Goal: Transaction & Acquisition: Book appointment/travel/reservation

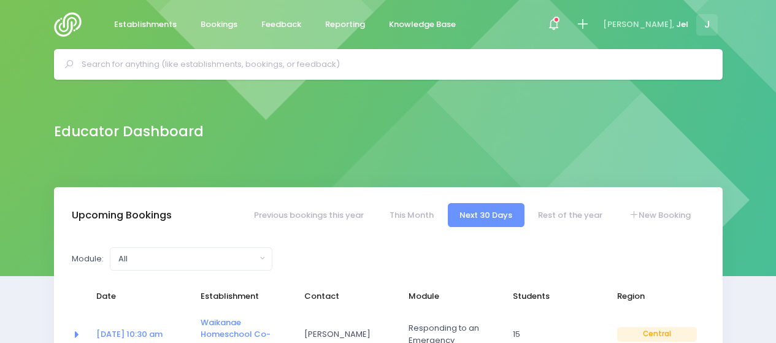
select select "5"
click at [589, 19] on icon at bounding box center [582, 24] width 14 height 14
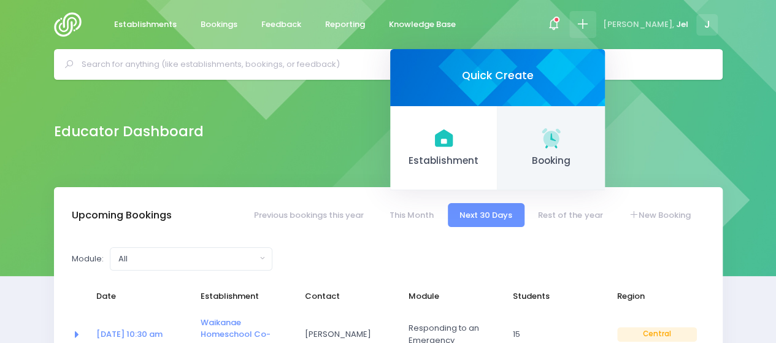
click at [562, 155] on span "Booking" at bounding box center [551, 161] width 88 height 14
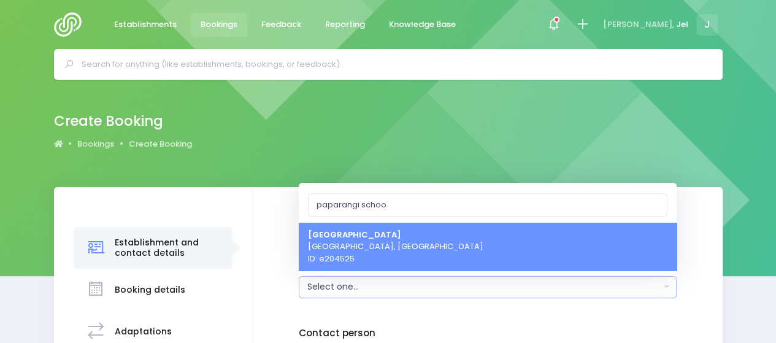
type input "paparangi school"
click at [345, 261] on span "[GEOGRAPHIC_DATA] [GEOGRAPHIC_DATA], [GEOGRAPHIC_DATA] ID: e204525" at bounding box center [395, 246] width 175 height 36
select select "204525"
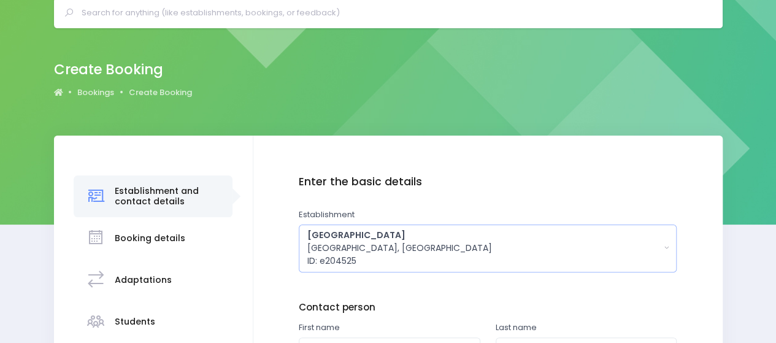
scroll to position [123, 0]
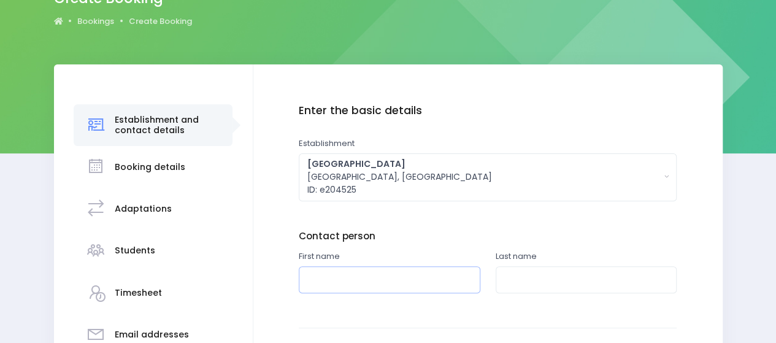
click at [354, 278] on input "text" at bounding box center [389, 280] width 181 height 28
type input "Jenni"
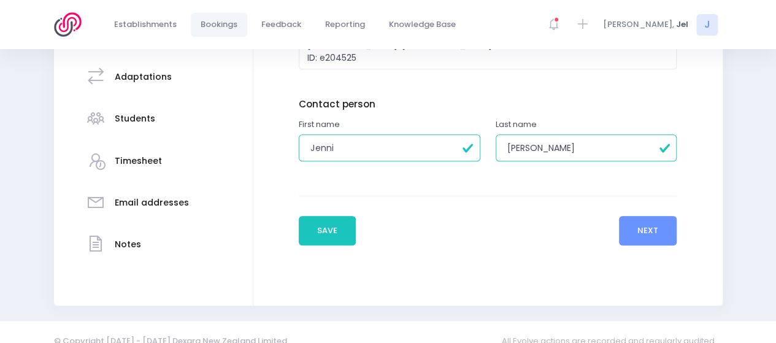
scroll to position [272, 0]
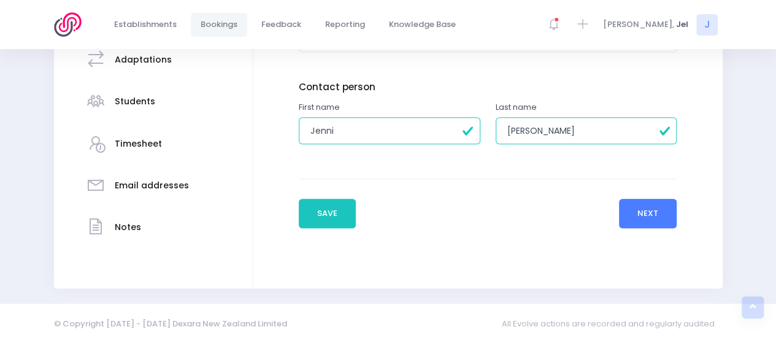
type input "[PERSON_NAME]"
click at [665, 220] on button "Next" at bounding box center [648, 213] width 58 height 29
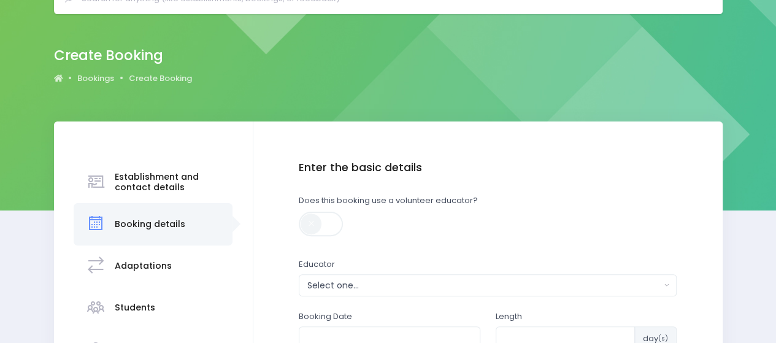
scroll to position [123, 0]
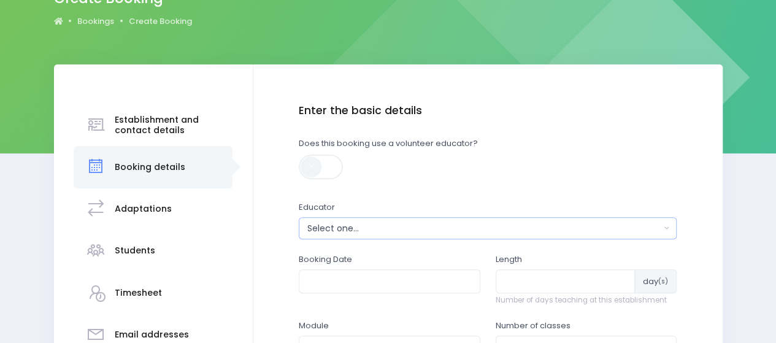
click at [325, 229] on div "Select one..." at bounding box center [483, 228] width 353 height 13
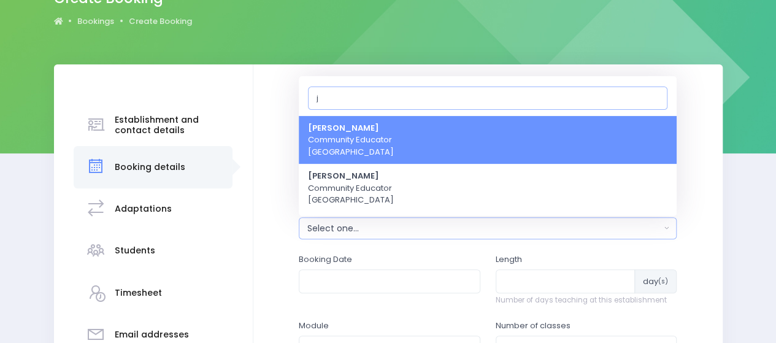
type input "j"
click at [337, 143] on span "Jel [PERSON_NAME] Community Educator [GEOGRAPHIC_DATA]" at bounding box center [351, 140] width 86 height 36
select select "365055"
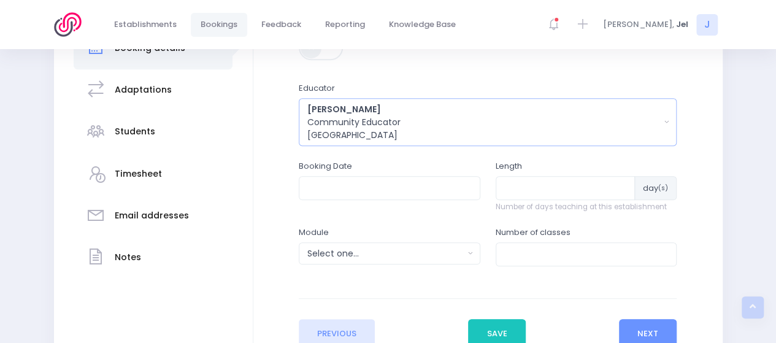
scroll to position [245, 0]
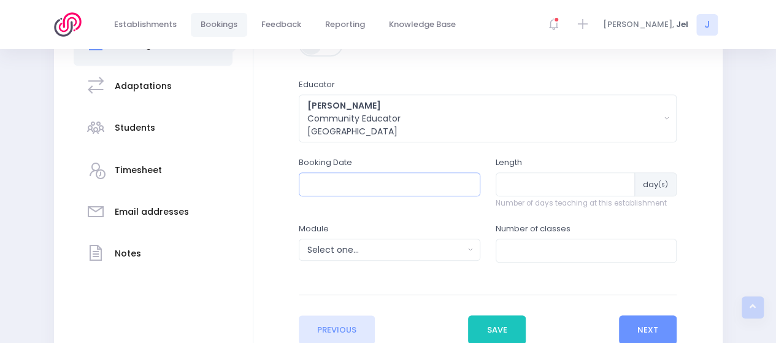
click at [369, 186] on input "text" at bounding box center [389, 183] width 181 height 23
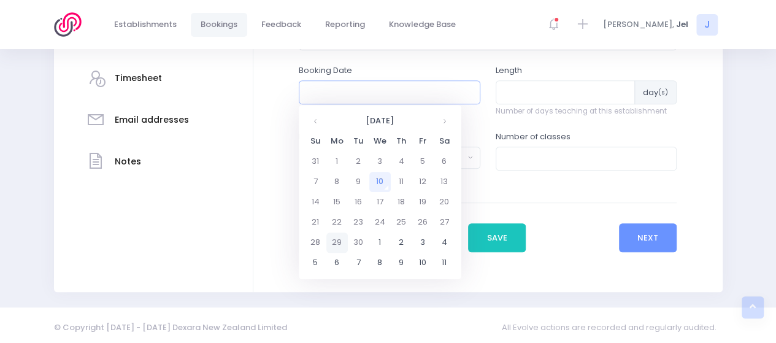
scroll to position [340, 0]
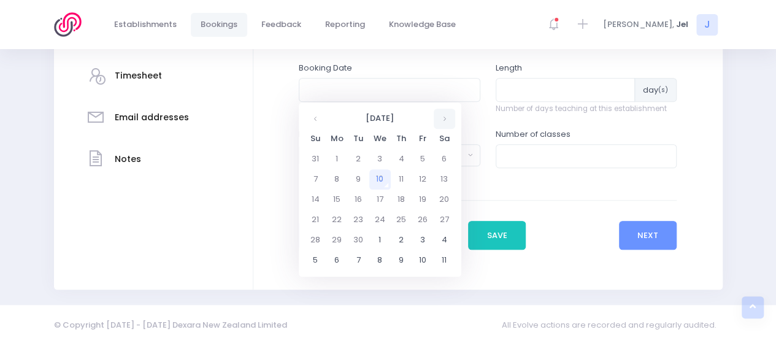
click at [442, 118] on th at bounding box center [443, 119] width 21 height 20
click at [443, 118] on th at bounding box center [443, 119] width 21 height 20
click at [443, 119] on th at bounding box center [443, 119] width 21 height 20
click at [424, 160] on td "5" at bounding box center [422, 159] width 21 height 20
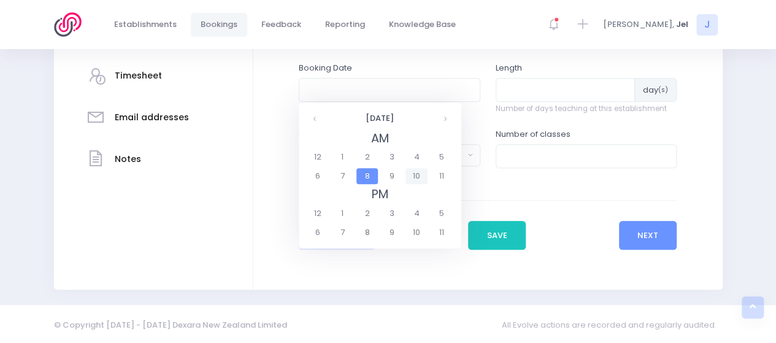
click at [419, 174] on span "10" at bounding box center [415, 176] width 21 height 16
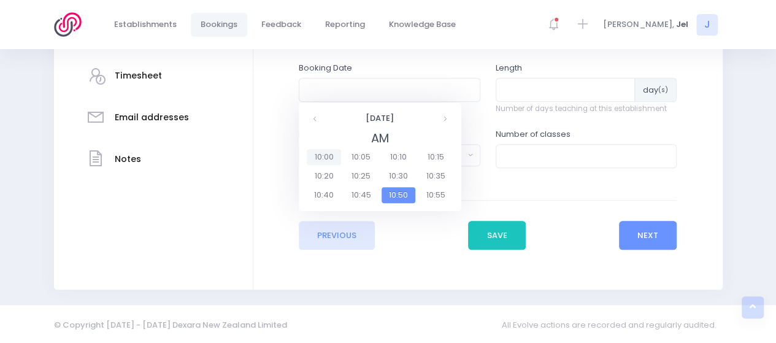
click at [329, 160] on span "10:00" at bounding box center [324, 157] width 34 height 16
type input "[DATE] 10:00 AM"
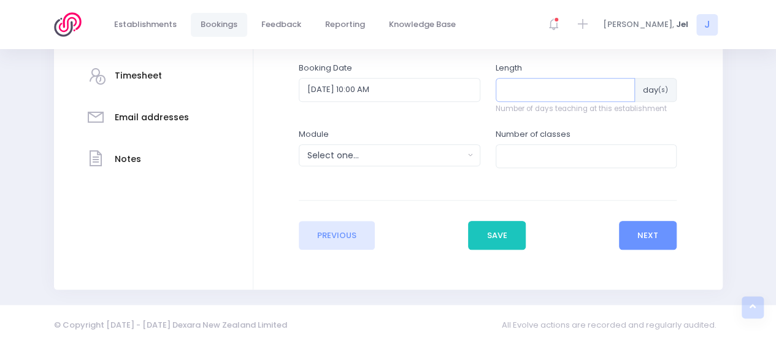
click at [527, 85] on input "number" at bounding box center [565, 89] width 140 height 23
type input "3"
click at [409, 154] on div "Select one..." at bounding box center [385, 155] width 156 height 13
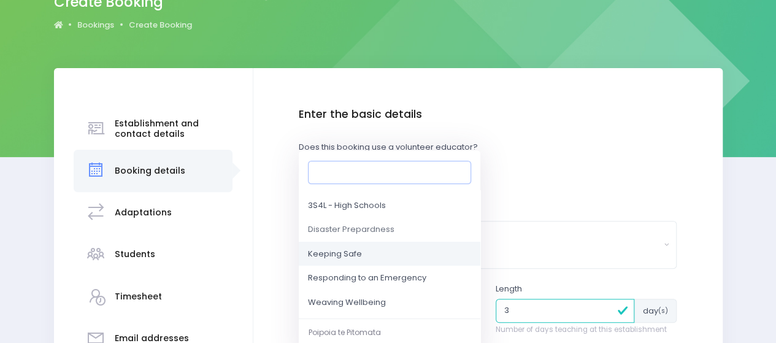
scroll to position [123, 0]
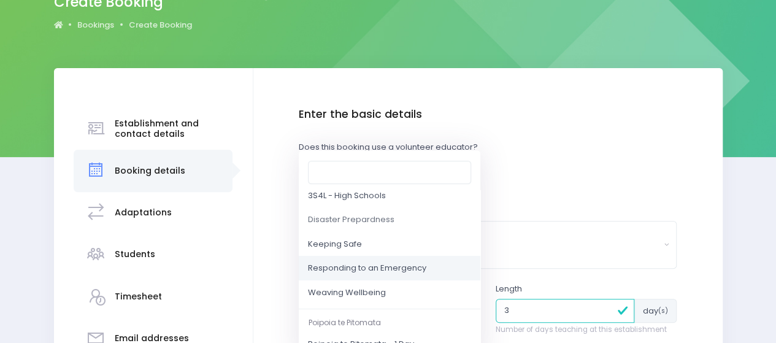
click at [362, 263] on span "Responding to an Emergency" at bounding box center [367, 268] width 118 height 12
select select "Responding to an Emergency"
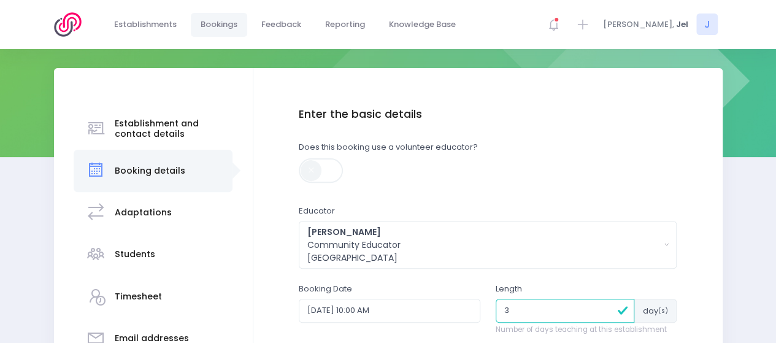
scroll to position [322, 0]
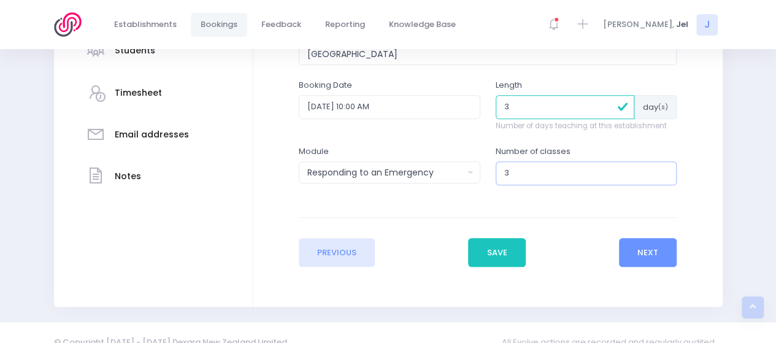
click at [515, 171] on input "3" at bounding box center [585, 172] width 181 height 23
type input "3"
click at [514, 109] on input "3" at bounding box center [564, 106] width 139 height 23
type input "2"
click at [634, 241] on button "Next" at bounding box center [648, 252] width 58 height 29
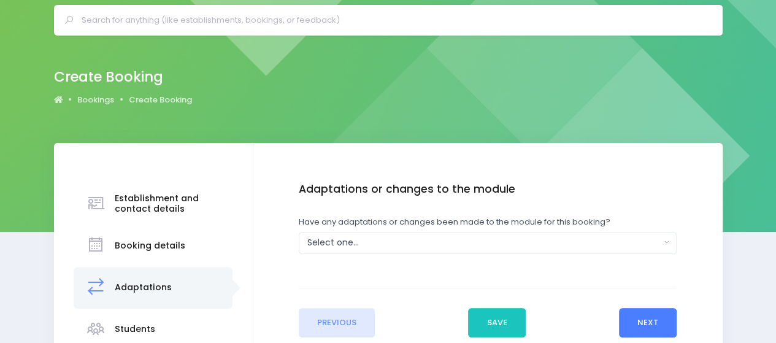
scroll to position [123, 0]
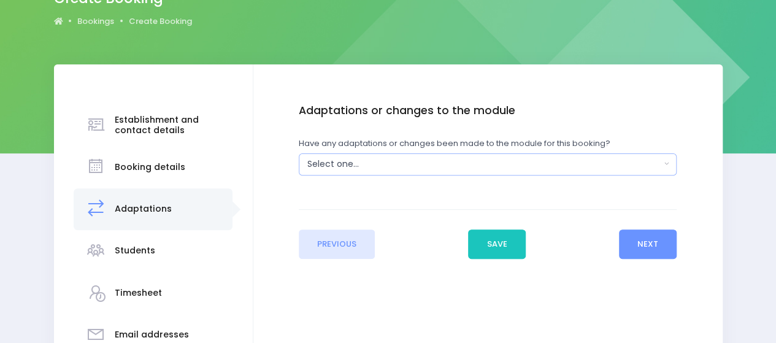
click at [379, 156] on button "Select one..." at bounding box center [488, 164] width 378 height 22
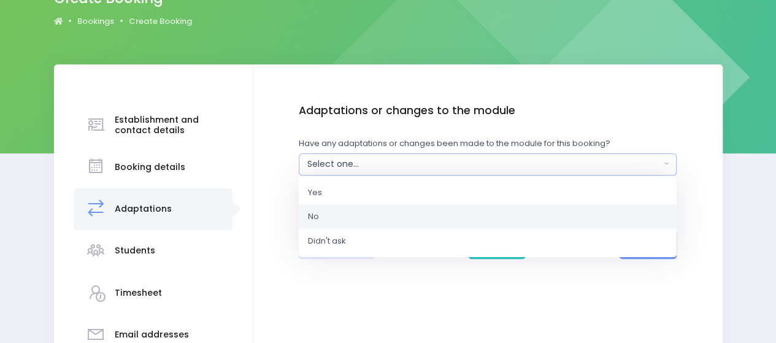
click at [370, 216] on link "No" at bounding box center [488, 216] width 378 height 25
select select "No"
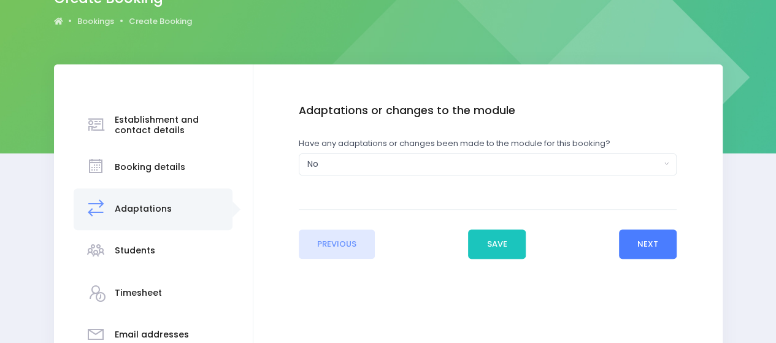
click at [642, 238] on button "Next" at bounding box center [648, 243] width 58 height 29
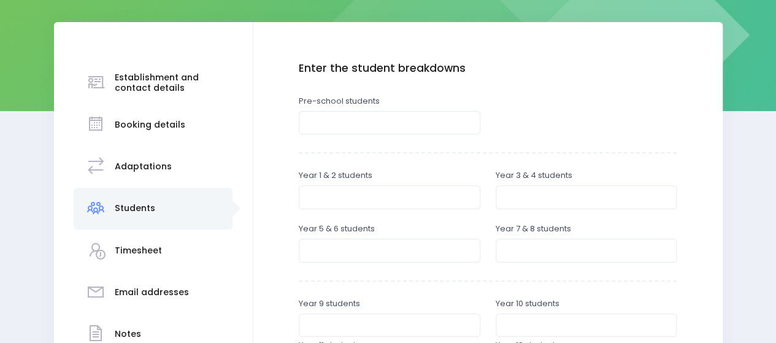
scroll to position [184, 0]
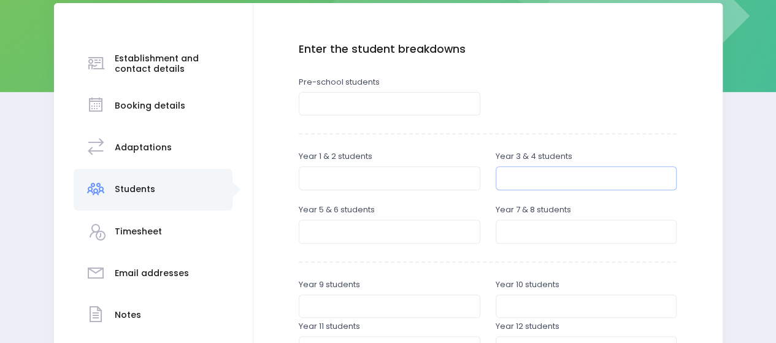
click at [528, 177] on input "number" at bounding box center [585, 177] width 181 height 23
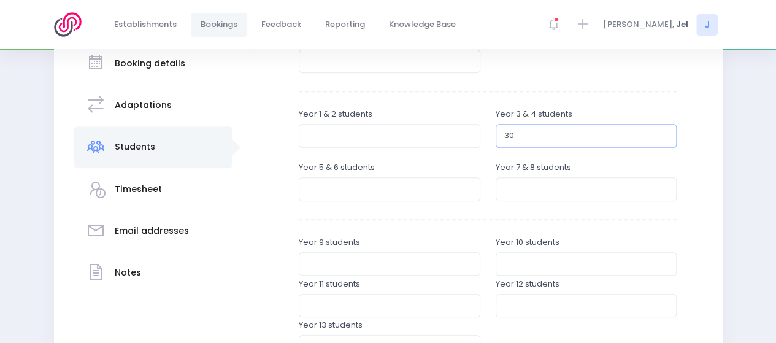
scroll to position [245, 0]
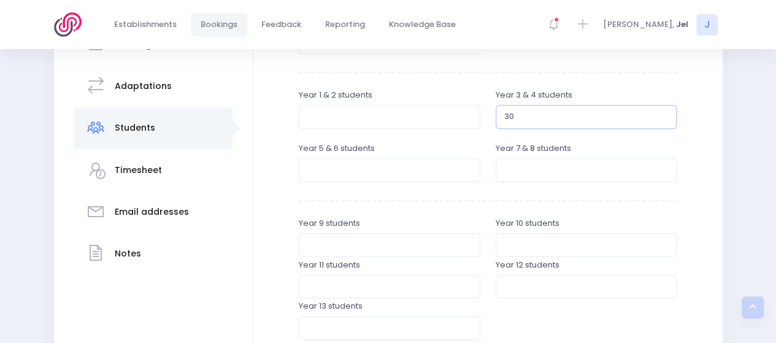
type input "30"
click at [376, 170] on input "number" at bounding box center [389, 169] width 181 height 23
drag, startPoint x: 520, startPoint y: 118, endPoint x: 498, endPoint y: 117, distance: 22.1
click at [498, 117] on input "30" at bounding box center [585, 116] width 181 height 23
click at [342, 167] on input "number" at bounding box center [389, 169] width 181 height 23
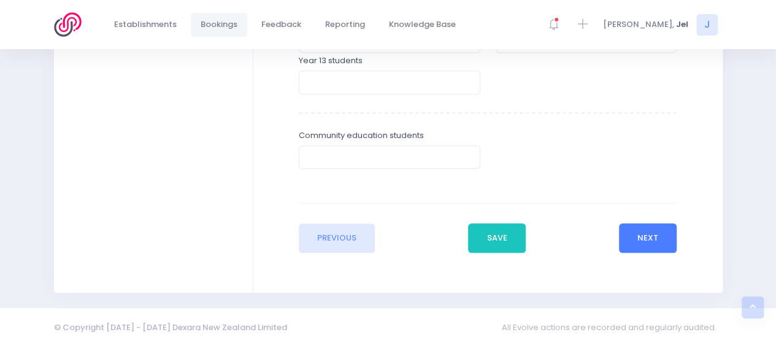
click at [659, 232] on button "Next" at bounding box center [648, 237] width 58 height 29
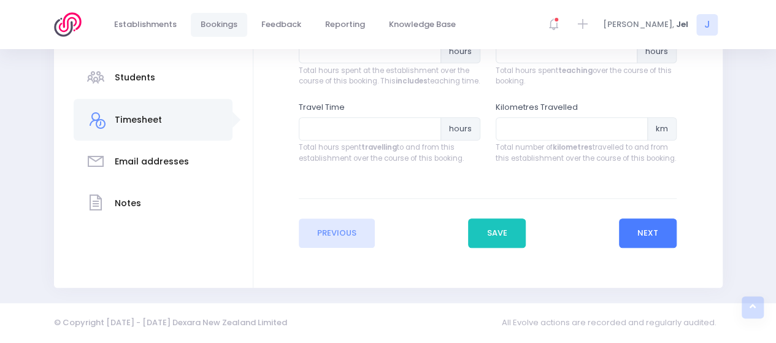
scroll to position [305, 0]
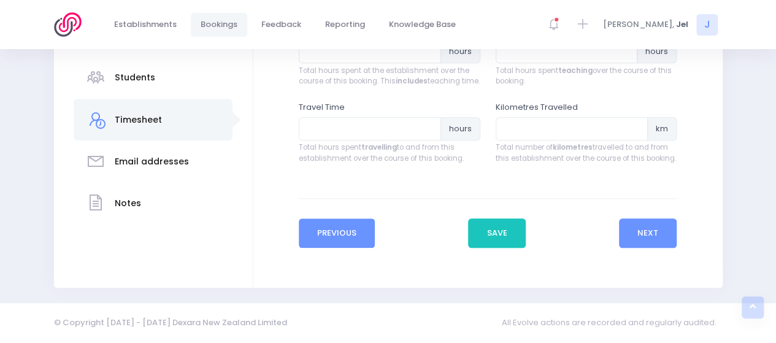
click at [343, 237] on button "Previous" at bounding box center [337, 232] width 77 height 29
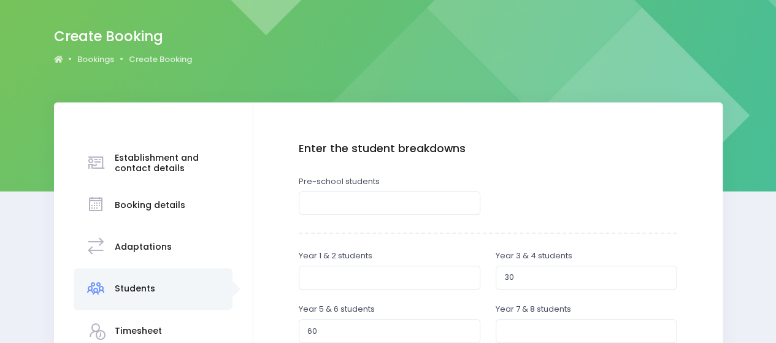
scroll to position [184, 0]
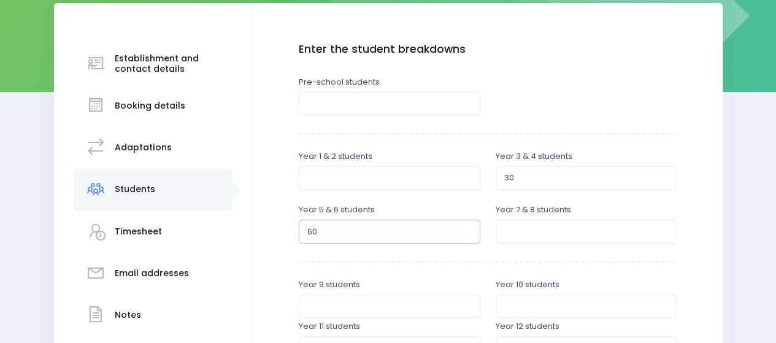
click at [318, 234] on input "60" at bounding box center [389, 230] width 181 height 23
click at [311, 232] on input "60" at bounding box center [389, 230] width 181 height 23
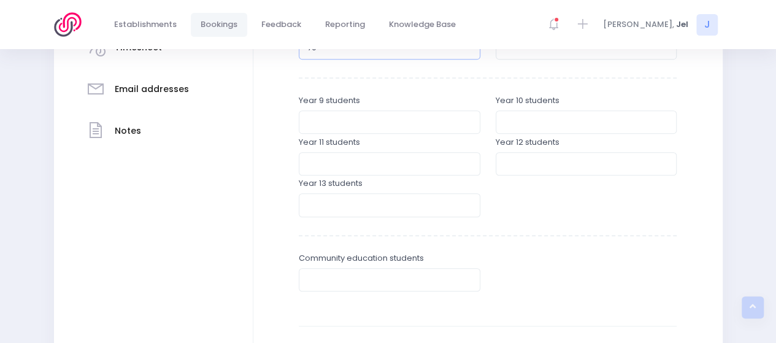
scroll to position [490, 0]
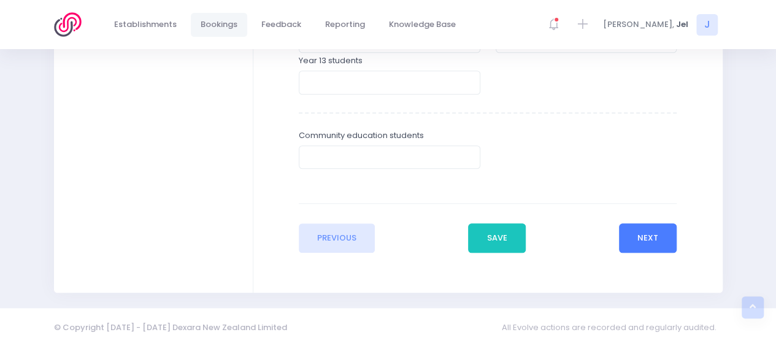
type input "70"
click at [636, 234] on button "Next" at bounding box center [648, 237] width 58 height 29
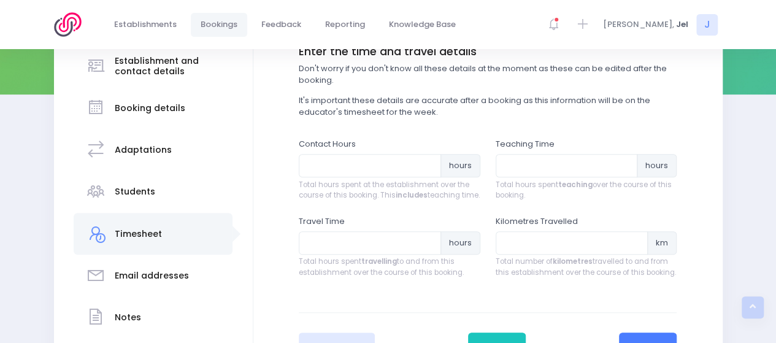
scroll to position [245, 0]
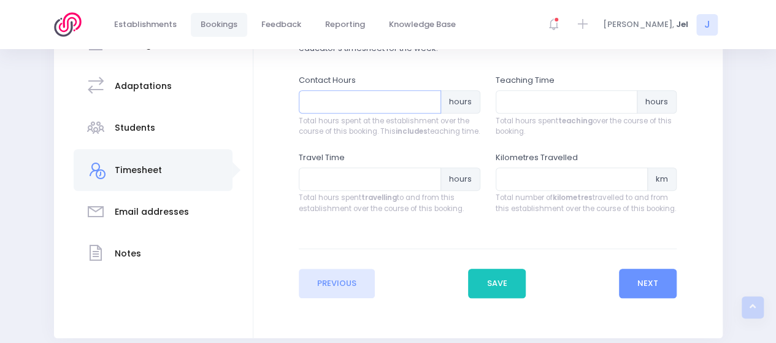
click at [327, 95] on input "number" at bounding box center [370, 101] width 142 height 23
type input "5"
click at [582, 106] on input "number" at bounding box center [566, 101] width 142 height 23
type input "3.5"
click at [375, 190] on input "number" at bounding box center [370, 178] width 142 height 23
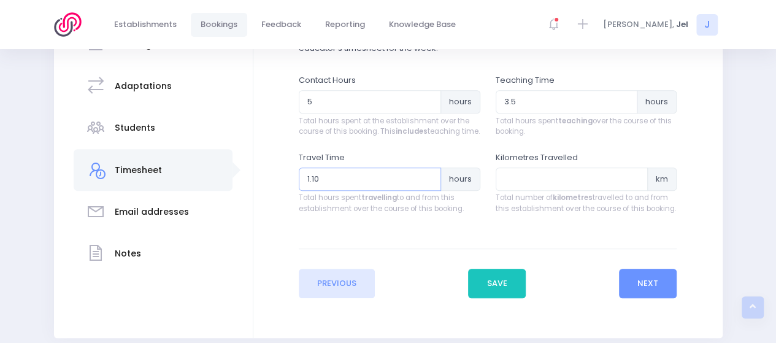
type input "1.10"
click at [517, 183] on input "number" at bounding box center [571, 178] width 153 height 23
type input "66"
click at [641, 284] on button "Next" at bounding box center [648, 283] width 58 height 29
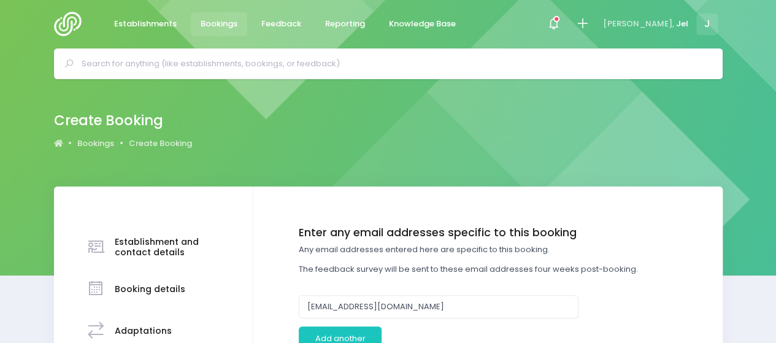
scroll to position [0, 0]
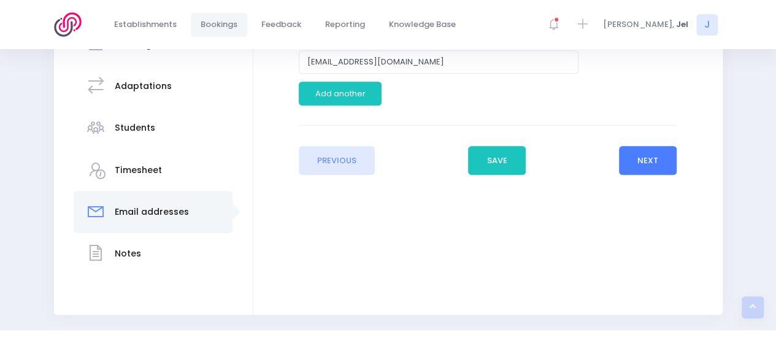
click at [649, 159] on button "Next" at bounding box center [648, 160] width 58 height 29
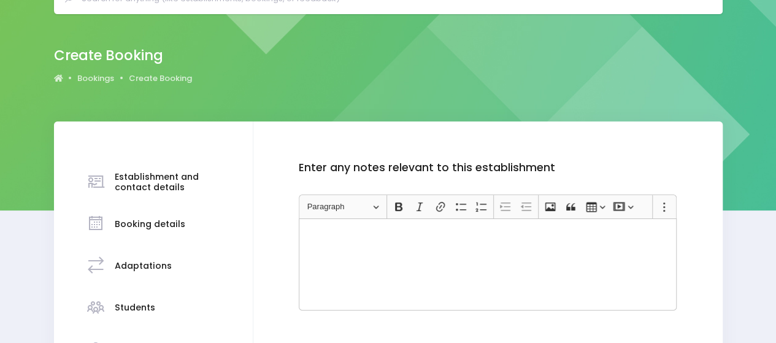
scroll to position [123, 0]
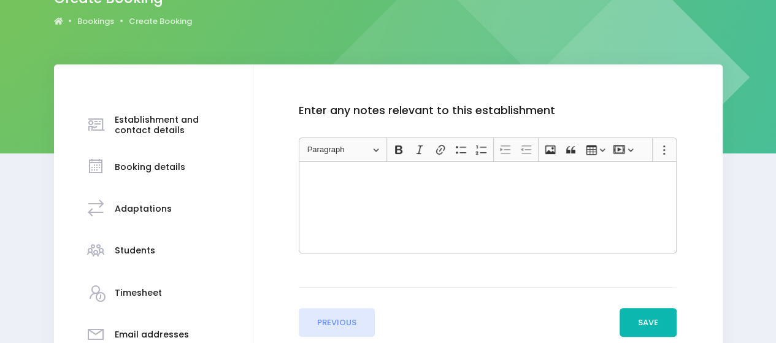
click at [656, 323] on button "Save" at bounding box center [648, 322] width 58 height 29
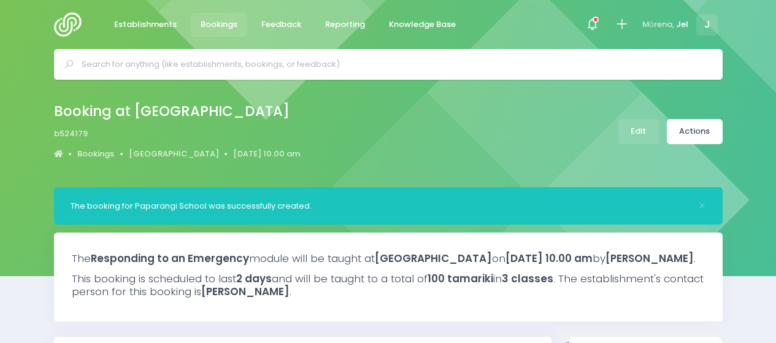
select select "5"
